Goal: Information Seeking & Learning: Learn about a topic

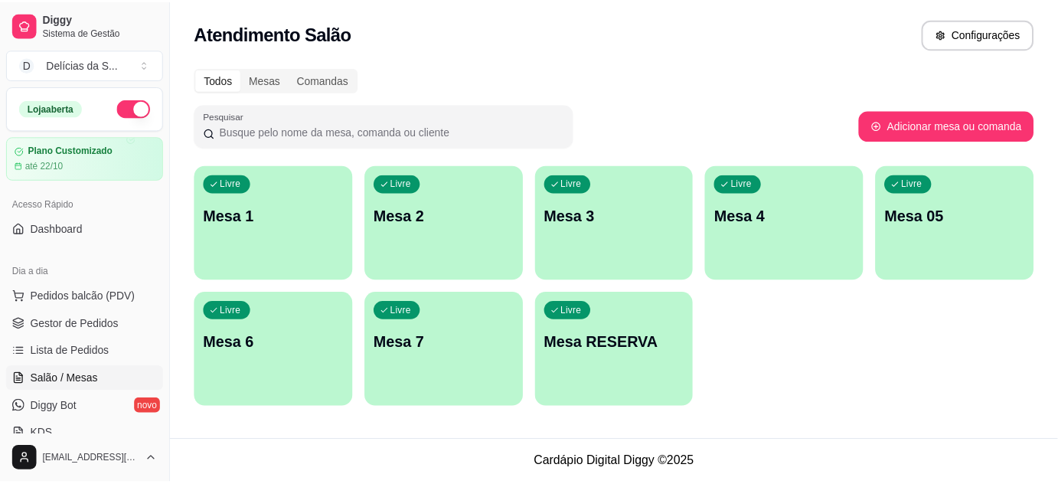
scroll to position [139, 0]
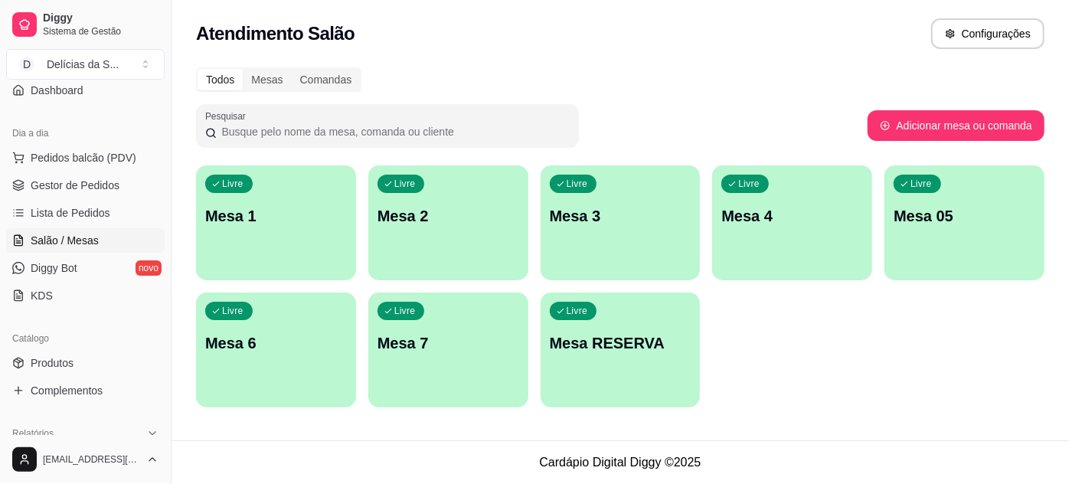
click at [657, 76] on div "Todos Mesas Comandas" at bounding box center [620, 79] width 849 height 25
click at [113, 178] on span "Gestor de Pedidos" at bounding box center [75, 185] width 89 height 15
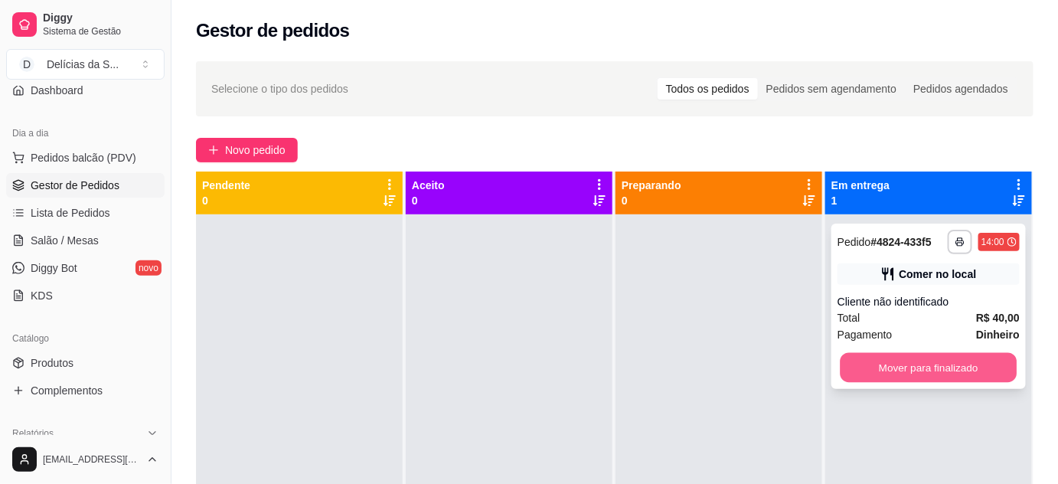
click at [929, 372] on button "Mover para finalizado" at bounding box center [929, 368] width 177 height 30
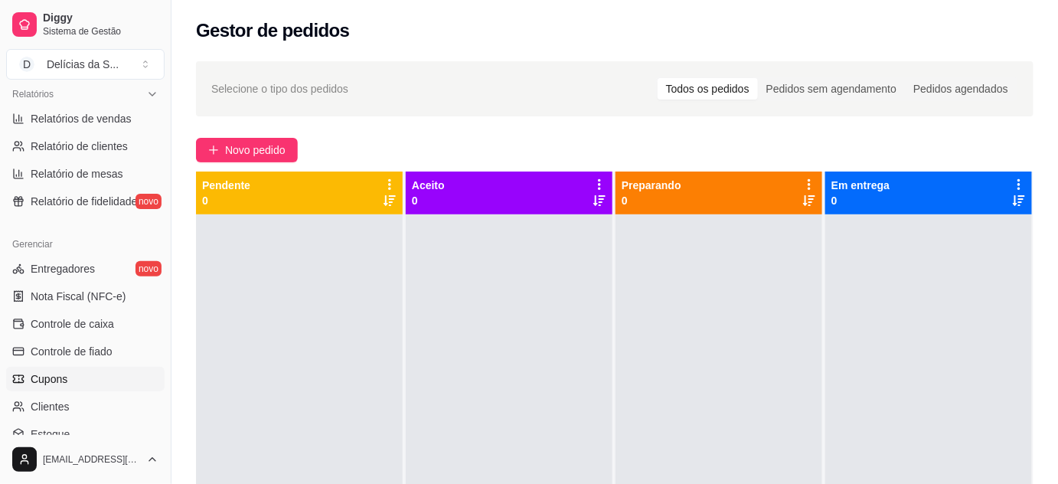
scroll to position [339, 0]
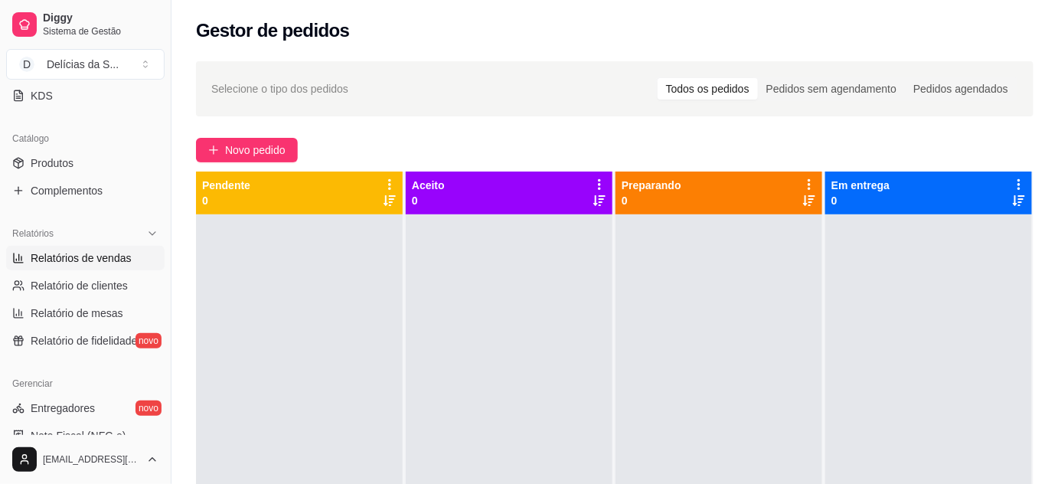
click at [94, 251] on span "Relatórios de vendas" at bounding box center [81, 257] width 101 height 15
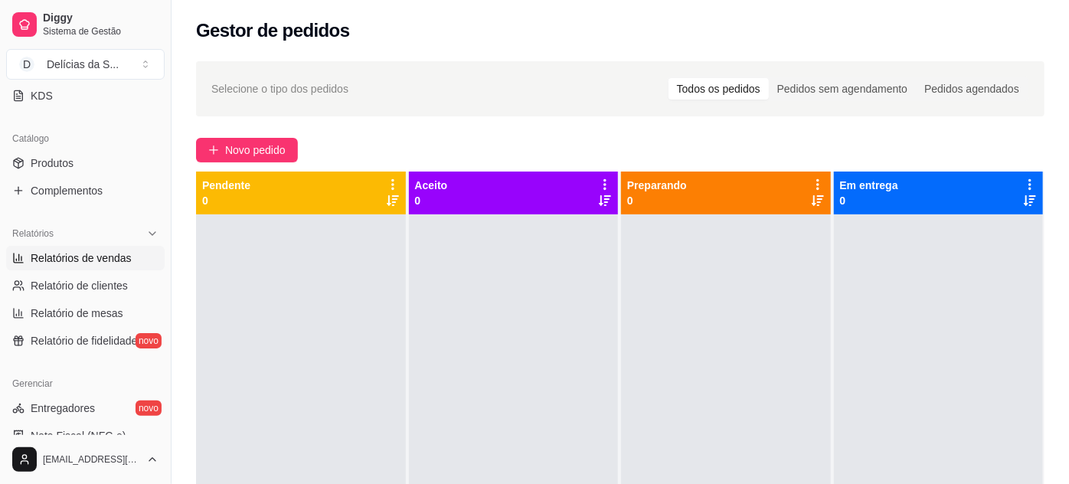
select select "ALL"
select select "0"
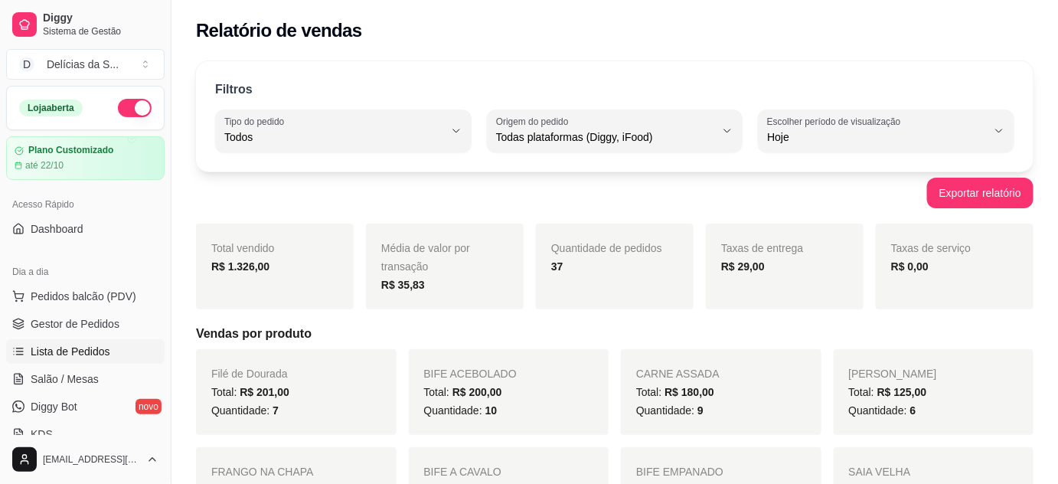
click at [77, 346] on span "Lista de Pedidos" at bounding box center [71, 351] width 80 height 15
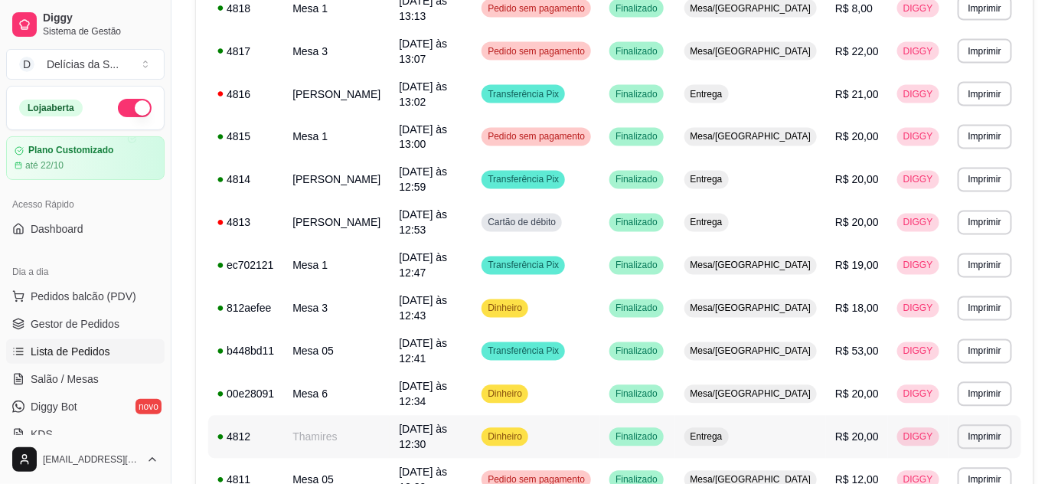
scroll to position [950, 0]
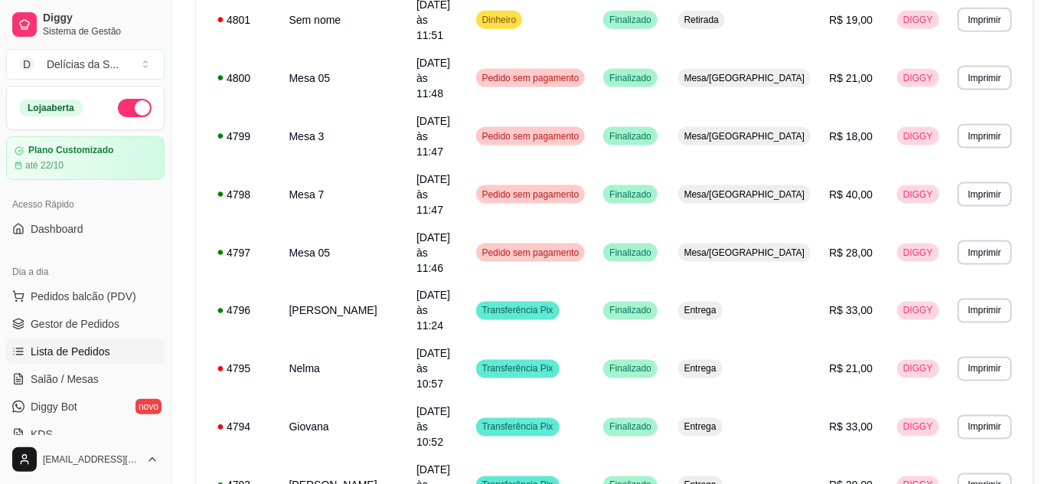
scroll to position [840, 0]
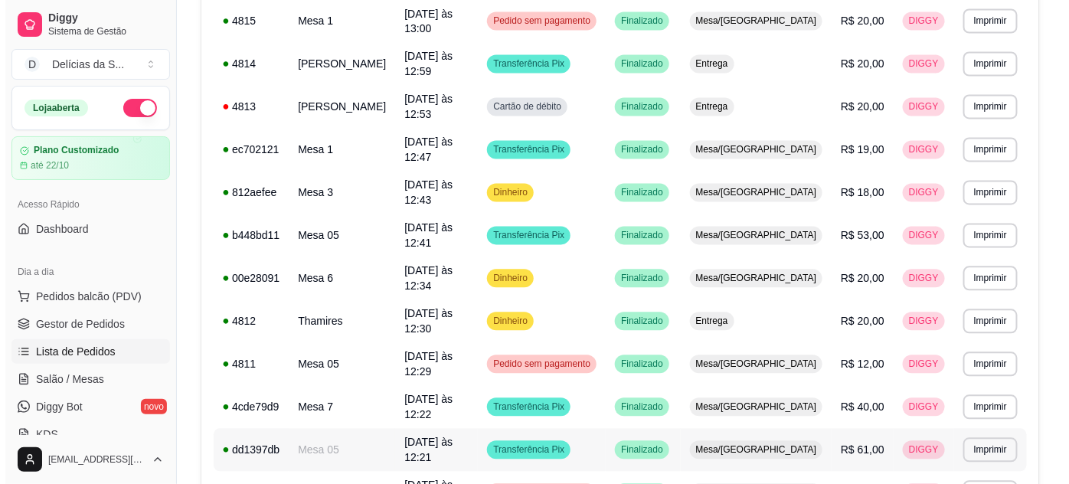
scroll to position [811, 0]
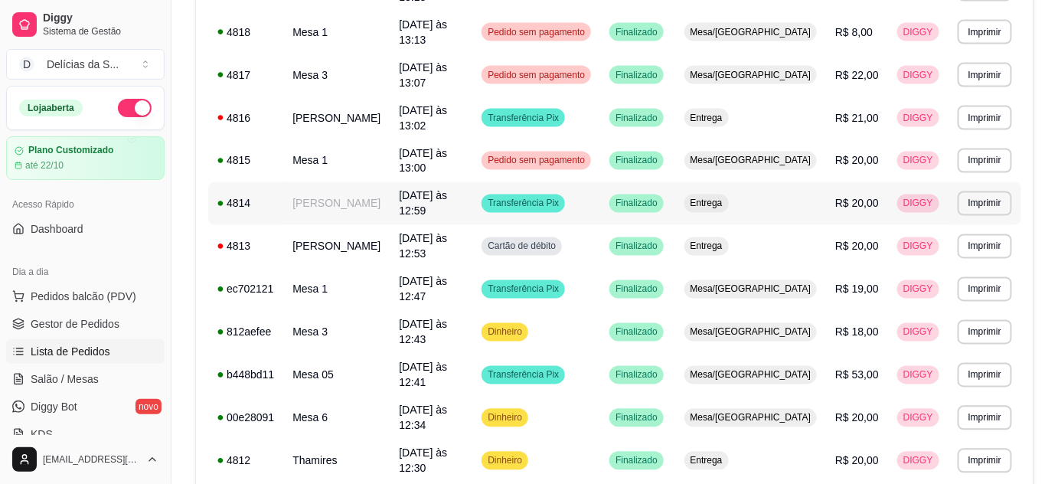
click at [381, 182] on td "[PERSON_NAME]" at bounding box center [336, 203] width 106 height 43
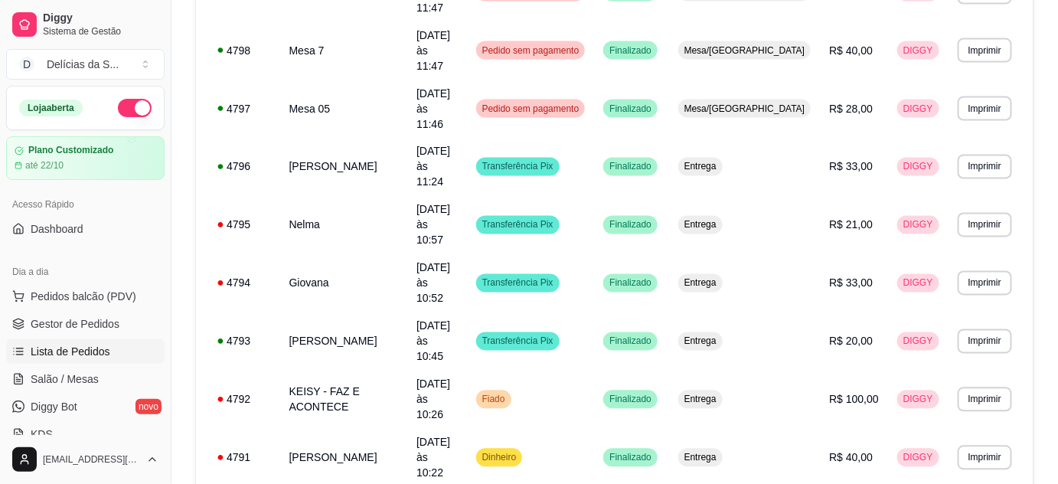
scroll to position [0, 0]
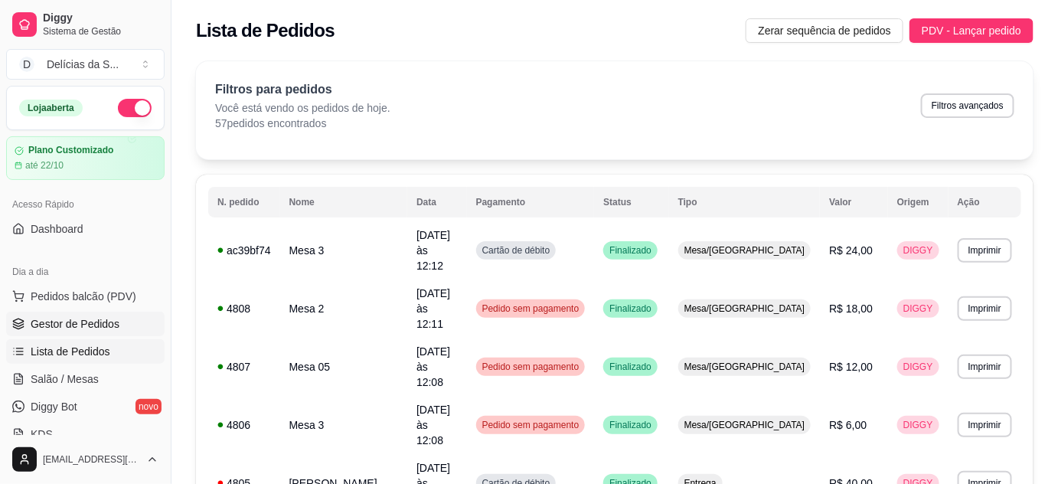
click at [104, 322] on span "Gestor de Pedidos" at bounding box center [75, 323] width 89 height 15
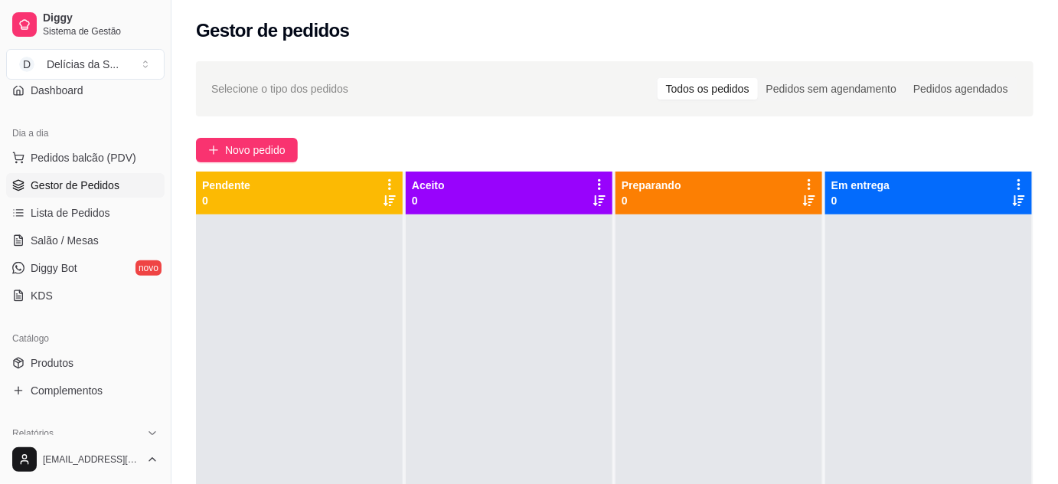
scroll to position [278, 0]
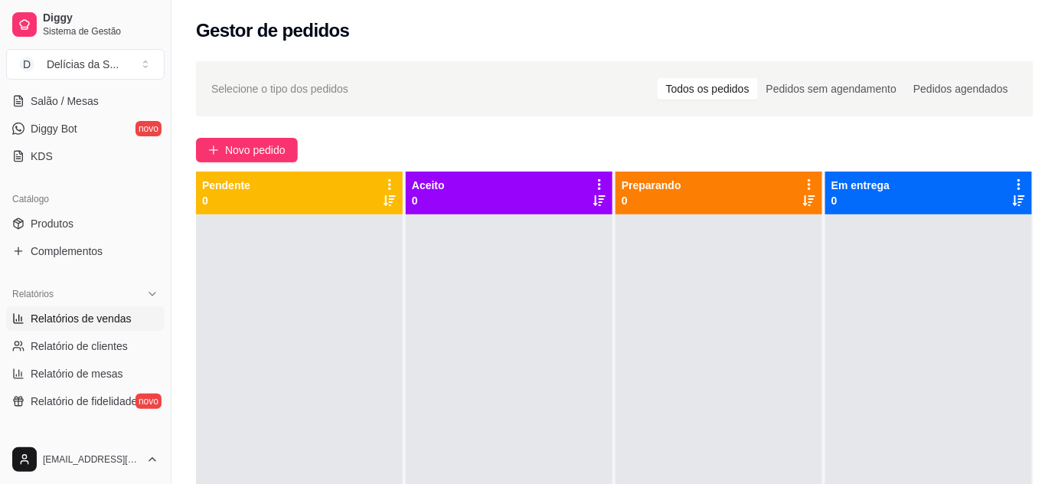
click at [97, 319] on span "Relatórios de vendas" at bounding box center [81, 318] width 101 height 15
select select "ALL"
select select "0"
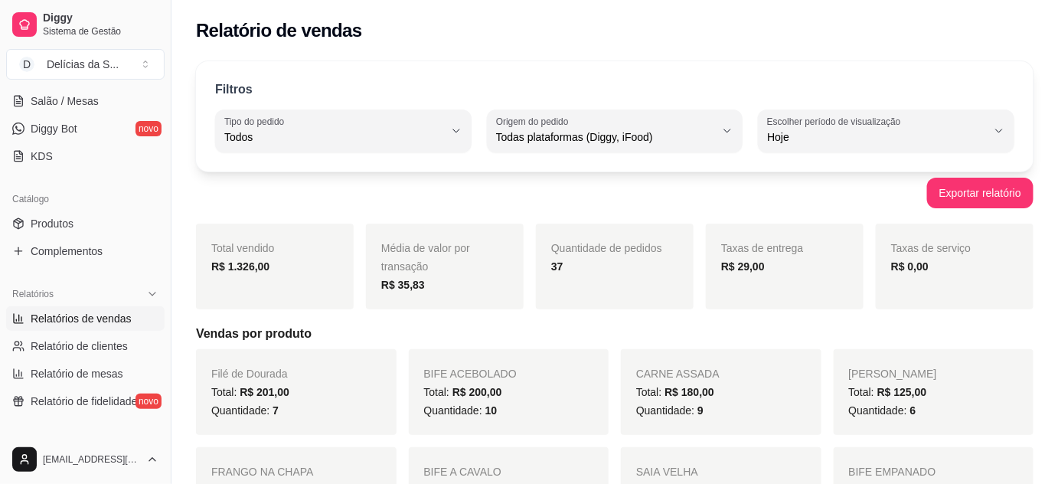
scroll to position [139, 0]
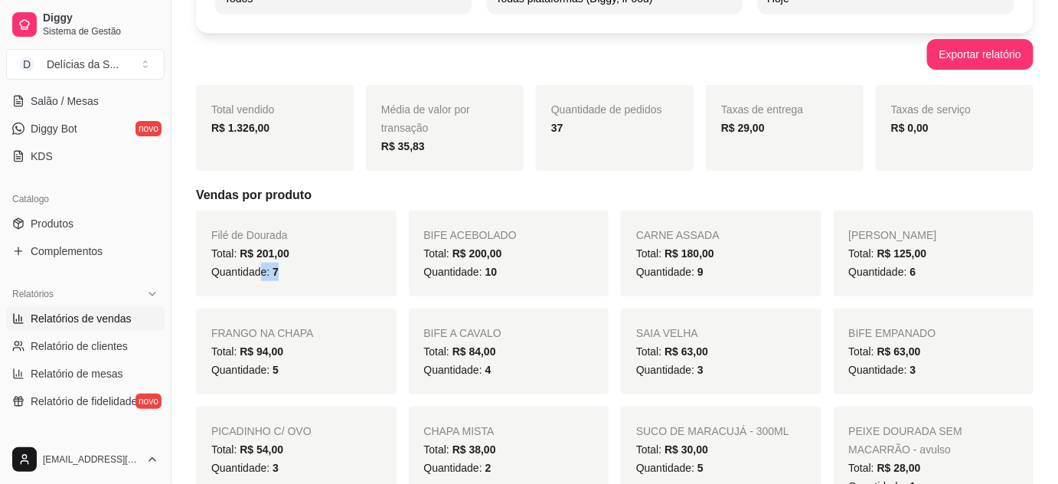
drag, startPoint x: 260, startPoint y: 271, endPoint x: 287, endPoint y: 276, distance: 28.0
click at [287, 276] on div "Quantidade: 7" at bounding box center [296, 272] width 170 height 18
drag, startPoint x: 478, startPoint y: 267, endPoint x: 502, endPoint y: 271, distance: 24.8
click at [502, 271] on div "Quantidade: 10" at bounding box center [509, 272] width 170 height 18
drag, startPoint x: 695, startPoint y: 272, endPoint x: 733, endPoint y: 275, distance: 38.4
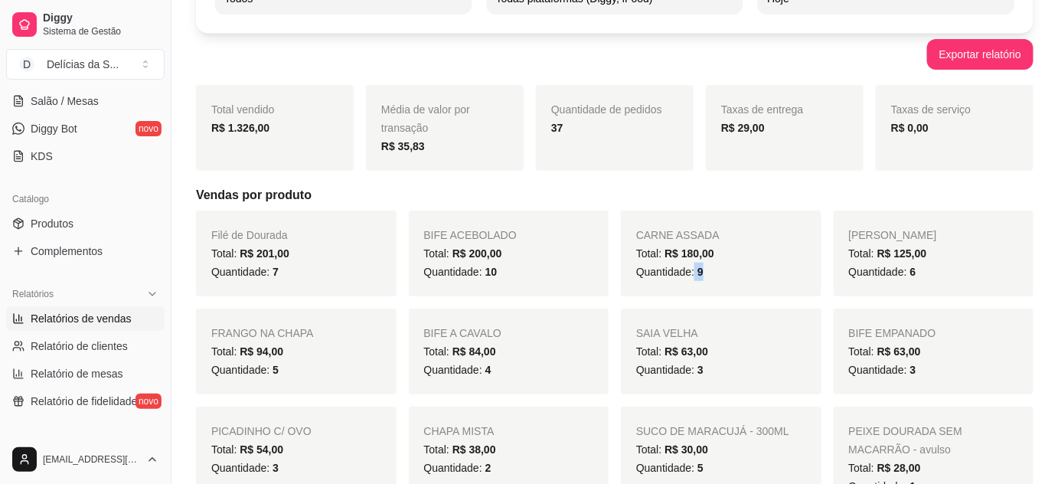
click at [733, 275] on div "Quantidade: 9" at bounding box center [721, 272] width 170 height 18
drag, startPoint x: 901, startPoint y: 273, endPoint x: 924, endPoint y: 276, distance: 23.2
click at [924, 276] on div "Quantidade: 6" at bounding box center [934, 272] width 170 height 18
drag, startPoint x: 270, startPoint y: 364, endPoint x: 285, endPoint y: 369, distance: 15.5
click at [285, 369] on div "Quantidade: 5" at bounding box center [296, 370] width 170 height 18
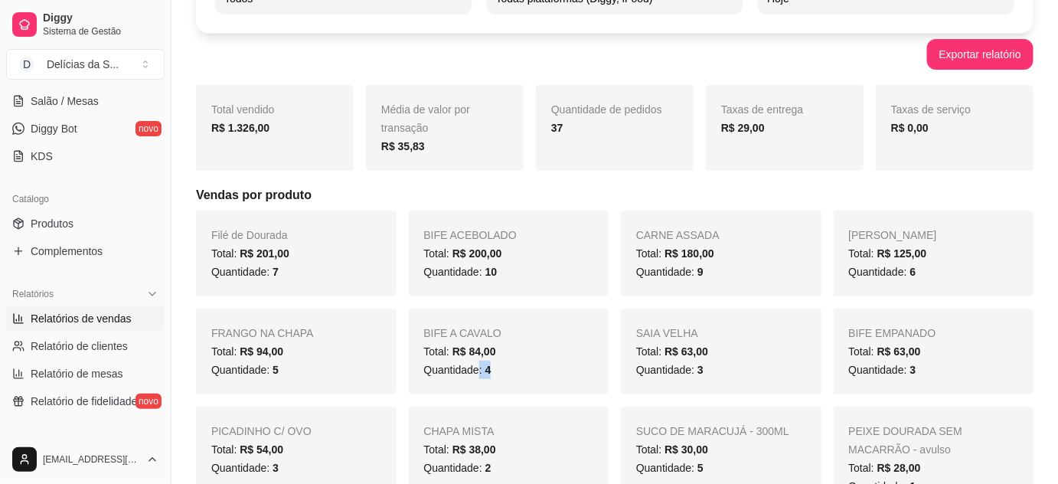
drag, startPoint x: 476, startPoint y: 369, endPoint x: 501, endPoint y: 374, distance: 24.9
click at [501, 374] on div "Quantidade: 4" at bounding box center [509, 370] width 170 height 18
drag, startPoint x: 692, startPoint y: 371, endPoint x: 708, endPoint y: 373, distance: 16.2
click at [708, 373] on div "Quantidade: 3" at bounding box center [721, 370] width 170 height 18
drag, startPoint x: 907, startPoint y: 371, endPoint x: 918, endPoint y: 371, distance: 10.8
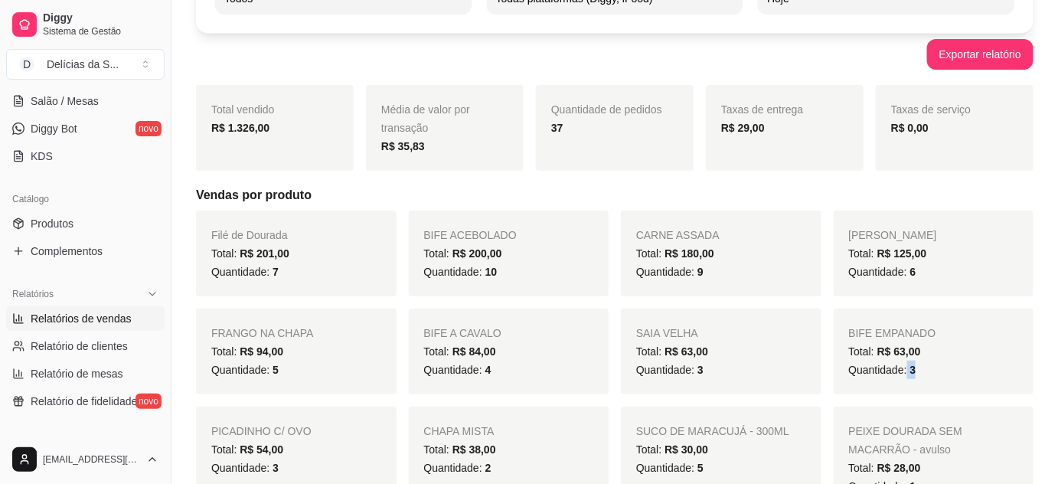
click at [918, 371] on div "Quantidade: 3" at bounding box center [934, 370] width 170 height 18
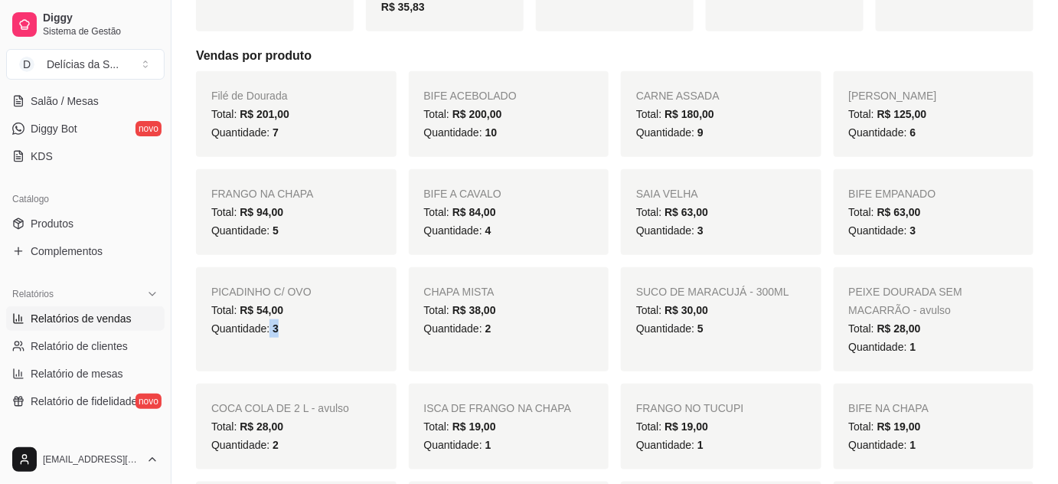
drag, startPoint x: 267, startPoint y: 330, endPoint x: 291, endPoint y: 331, distance: 23.8
click at [291, 331] on div "Quantidade: 3" at bounding box center [296, 328] width 170 height 18
drag, startPoint x: 482, startPoint y: 328, endPoint x: 492, endPoint y: 326, distance: 10.8
click at [492, 326] on div "Quantidade: 2" at bounding box center [509, 328] width 170 height 18
drag, startPoint x: 905, startPoint y: 342, endPoint x: 923, endPoint y: 345, distance: 18.6
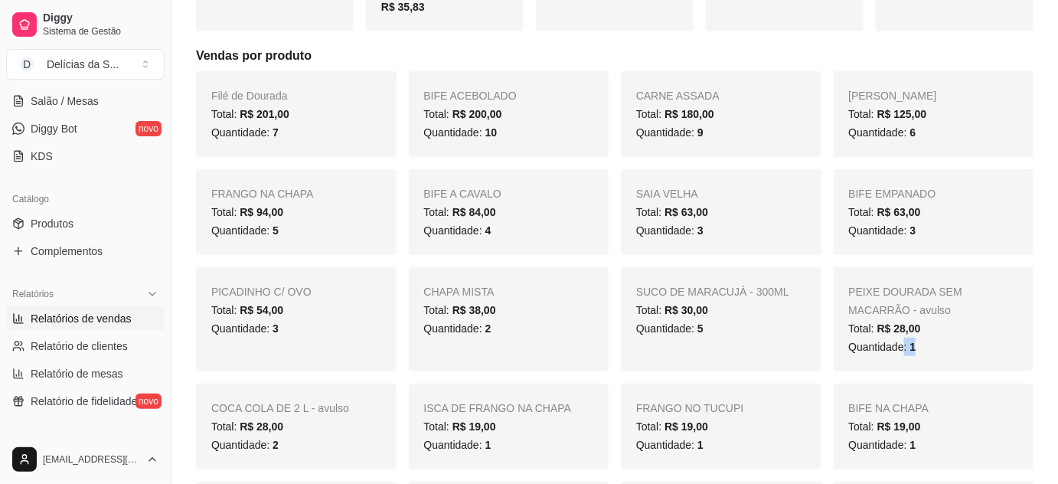
click at [923, 345] on div "Quantidade: 1" at bounding box center [934, 347] width 170 height 18
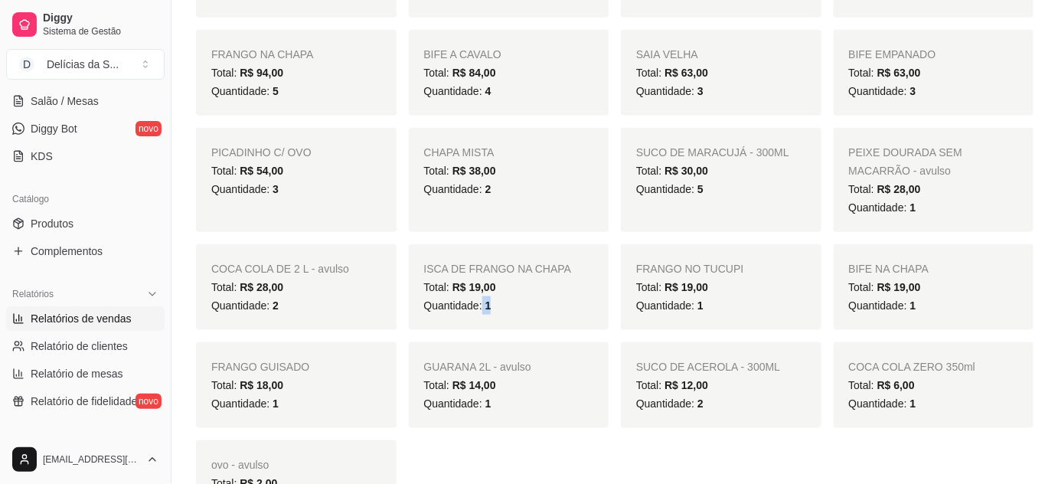
drag, startPoint x: 480, startPoint y: 306, endPoint x: 495, endPoint y: 309, distance: 14.9
click at [495, 309] on div "Quantidade: 1" at bounding box center [509, 305] width 170 height 18
drag, startPoint x: 694, startPoint y: 309, endPoint x: 712, endPoint y: 309, distance: 17.6
click at [712, 309] on div "Quantidade: 1" at bounding box center [721, 305] width 170 height 18
drag, startPoint x: 896, startPoint y: 306, endPoint x: 918, endPoint y: 308, distance: 21.6
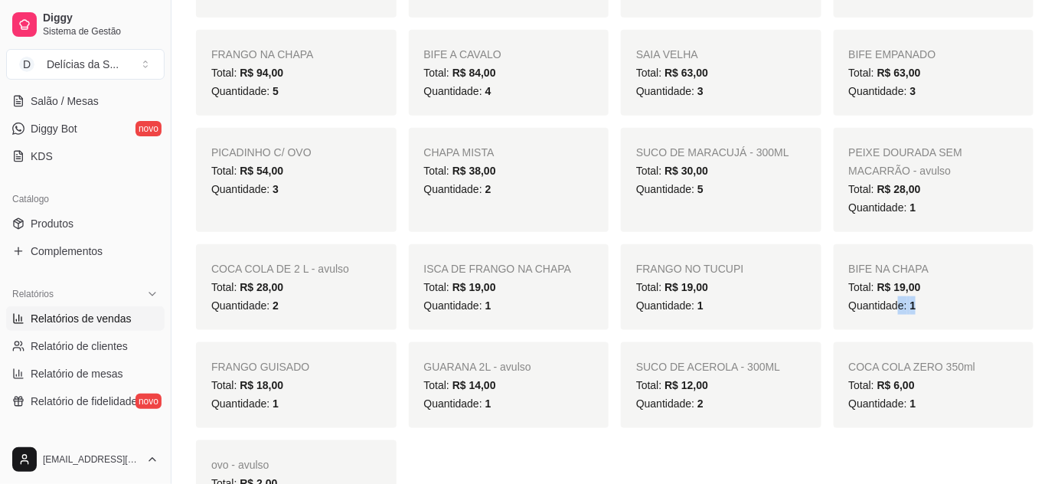
click at [918, 308] on div "Quantidade: 1" at bounding box center [934, 305] width 170 height 18
drag, startPoint x: 269, startPoint y: 404, endPoint x: 290, endPoint y: 403, distance: 21.5
click at [283, 404] on div "Quantidade: 1" at bounding box center [296, 403] width 170 height 18
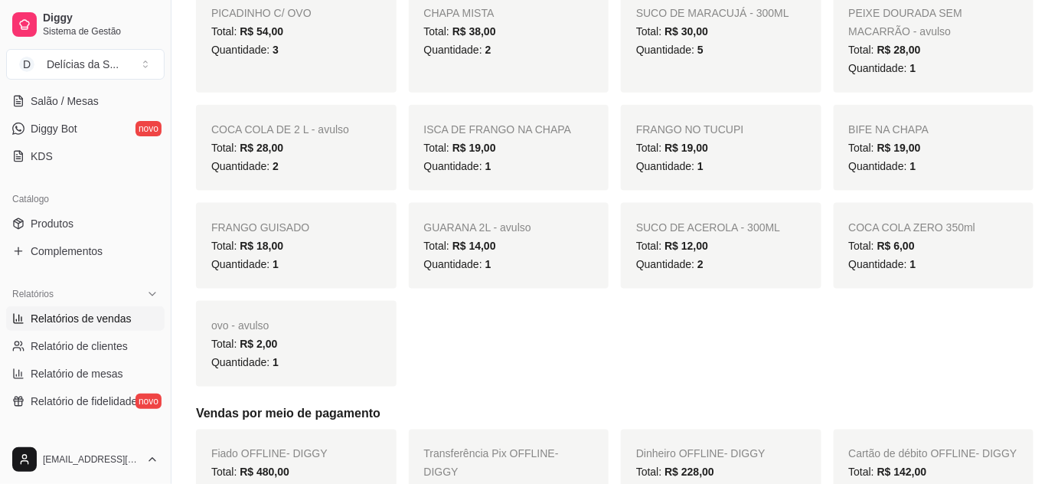
click at [672, 332] on div "Filé de Dourada Total: R$ 201,00 Quantidade: 7 BIFE ACEBOLADO Total: R$ 200,00 …" at bounding box center [615, 89] width 838 height 594
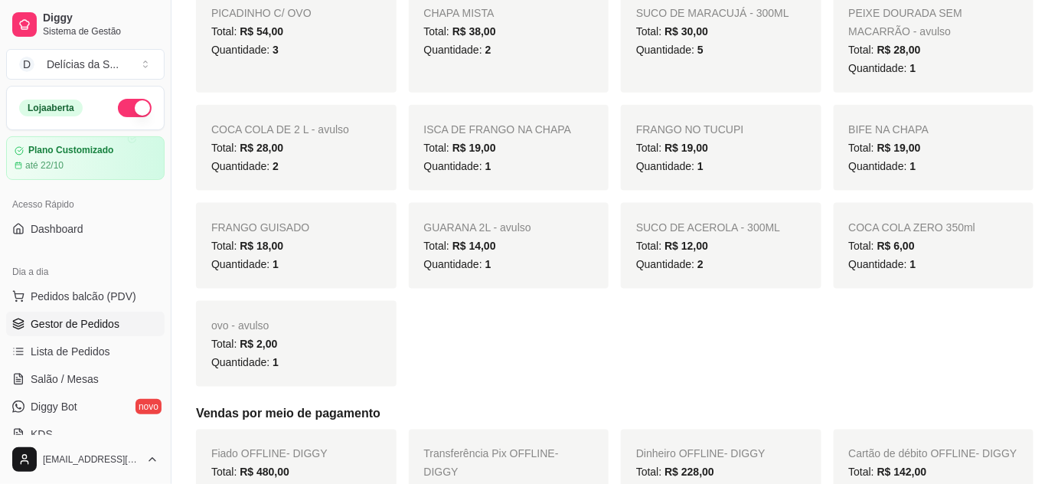
click at [91, 319] on span "Gestor de Pedidos" at bounding box center [75, 323] width 89 height 15
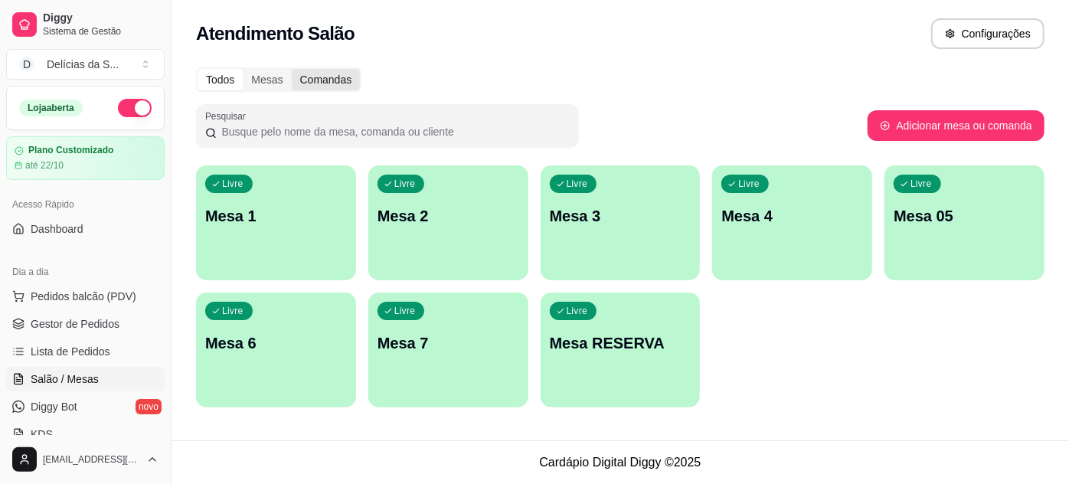
click at [321, 80] on div "Comandas" at bounding box center [326, 79] width 69 height 21
click at [292, 69] on input "Comandas" at bounding box center [292, 69] width 0 height 0
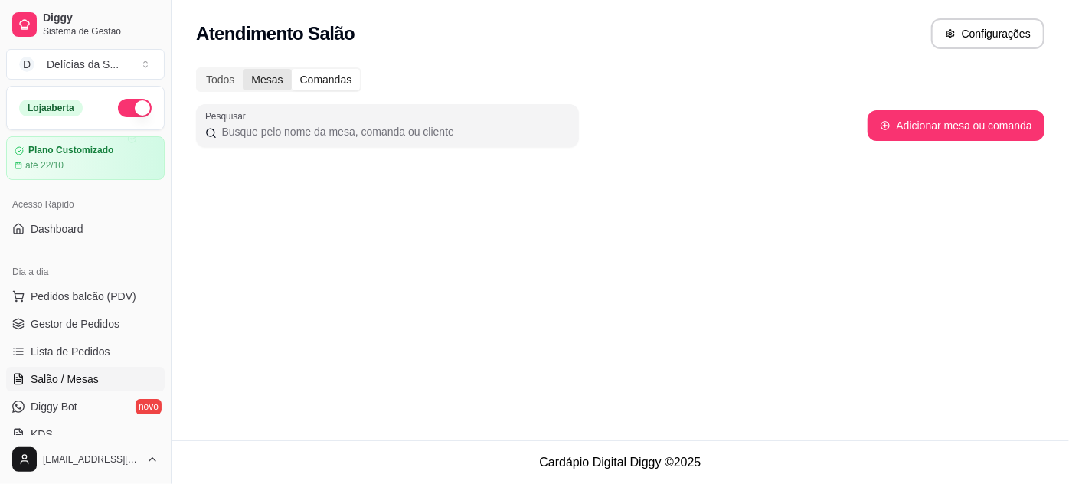
click at [265, 77] on div "Mesas" at bounding box center [267, 79] width 48 height 21
click at [243, 69] on input "Mesas" at bounding box center [243, 69] width 0 height 0
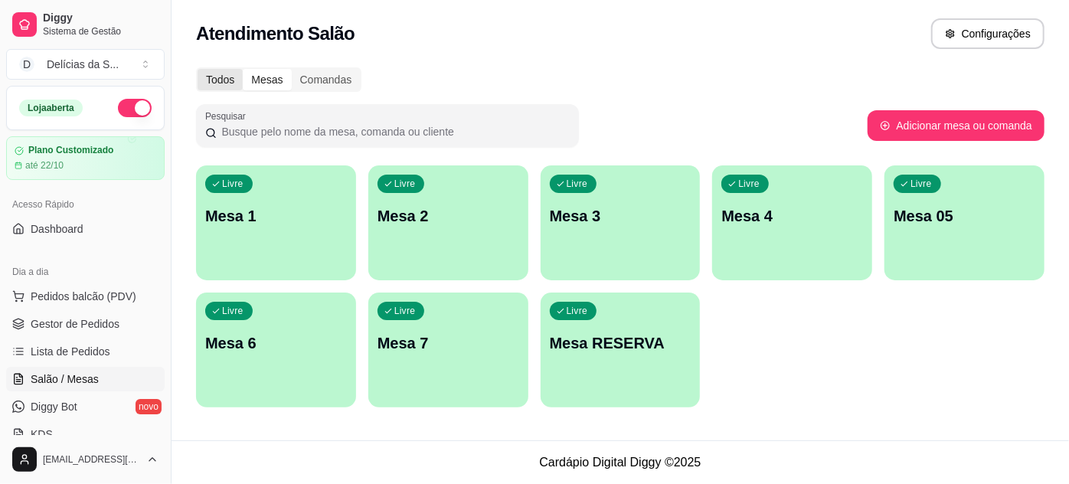
click at [221, 78] on div "Todos" at bounding box center [220, 79] width 45 height 21
click at [198, 69] on input "Todos" at bounding box center [198, 69] width 0 height 0
click at [55, 323] on span "Gestor de Pedidos" at bounding box center [75, 323] width 89 height 15
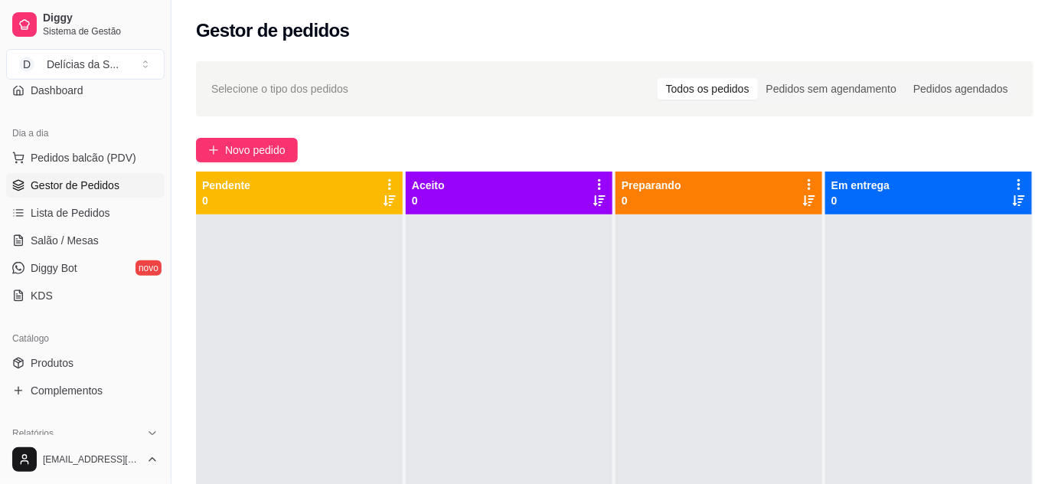
scroll to position [278, 0]
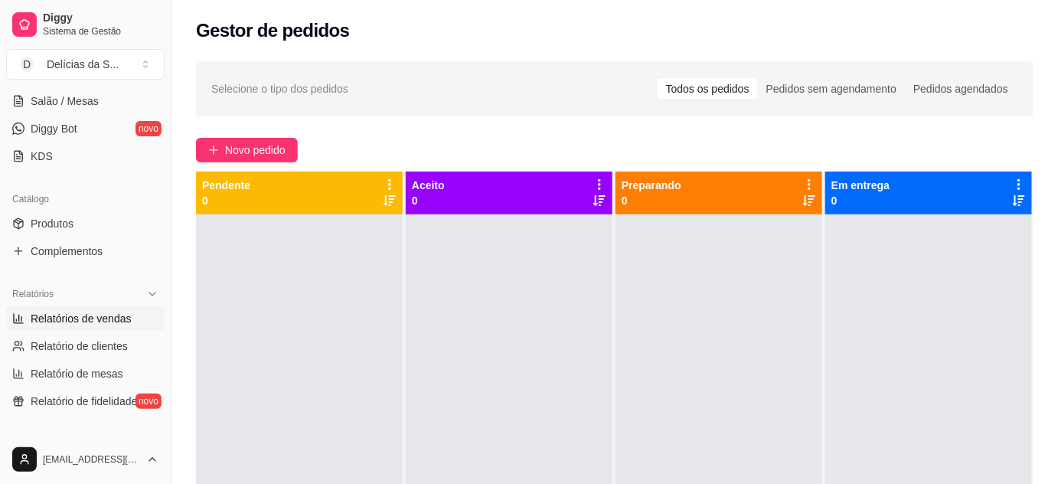
click at [103, 320] on span "Relatórios de vendas" at bounding box center [81, 318] width 101 height 15
select select "ALL"
select select "0"
